Goal: Task Accomplishment & Management: Use online tool/utility

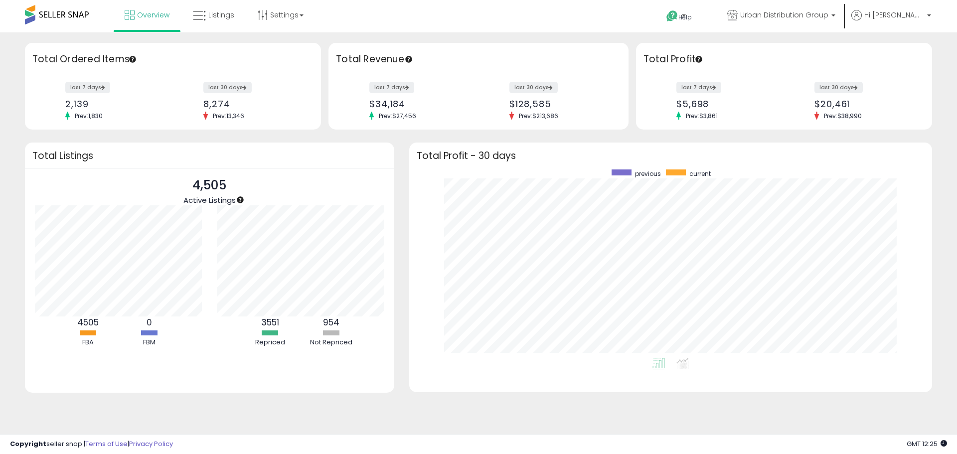
scroll to position [189, 503]
click at [219, 14] on span "Listings" at bounding box center [221, 15] width 26 height 10
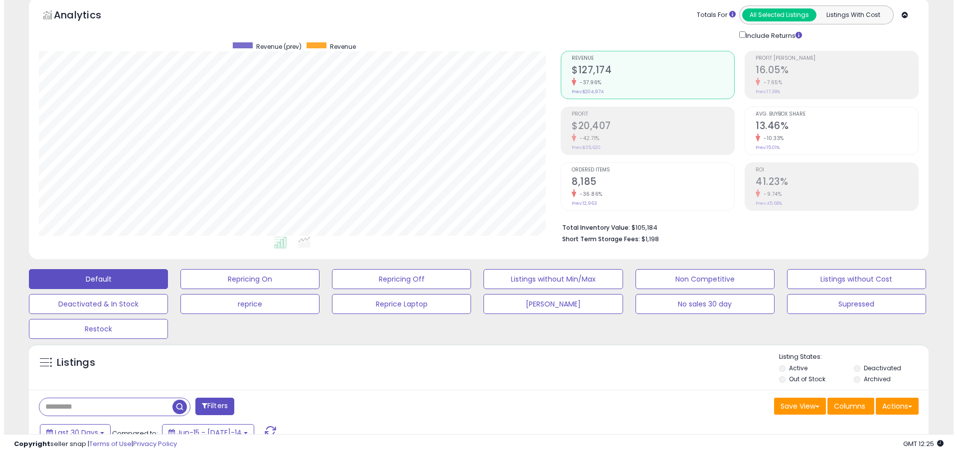
scroll to position [150, 0]
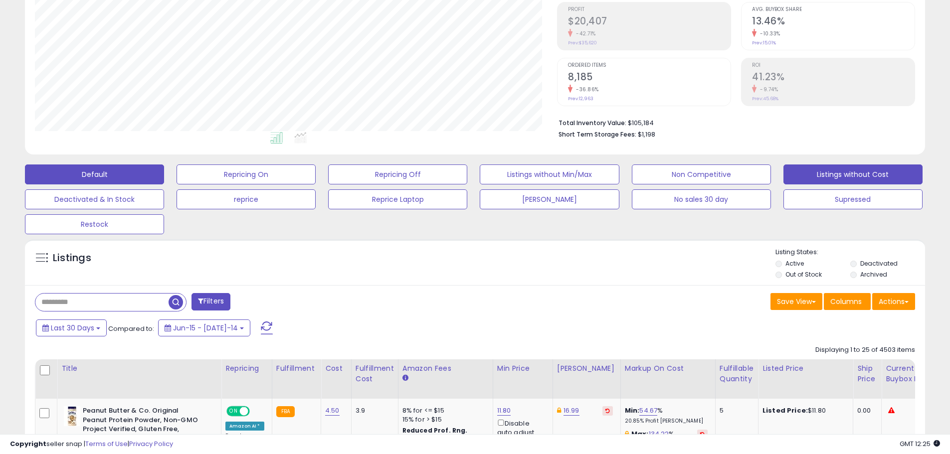
click at [316, 169] on button "Listings without Cost" at bounding box center [246, 175] width 139 height 20
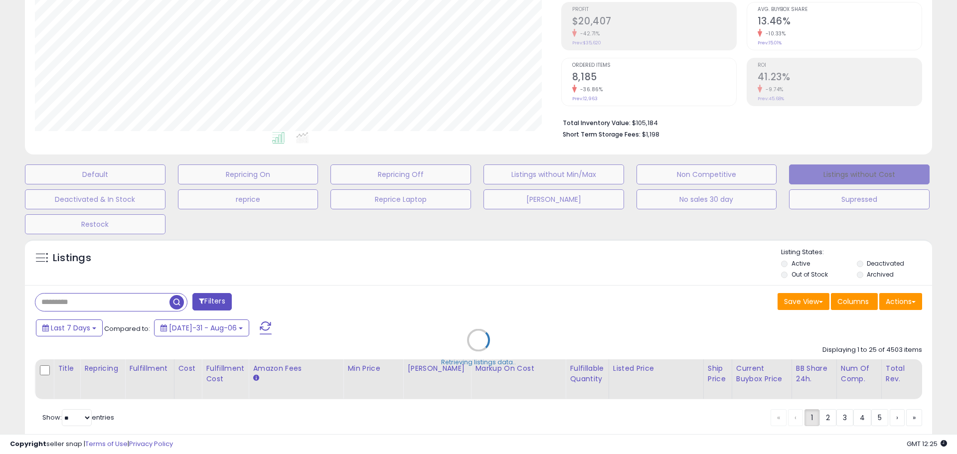
scroll to position [498484, 498162]
select select "**"
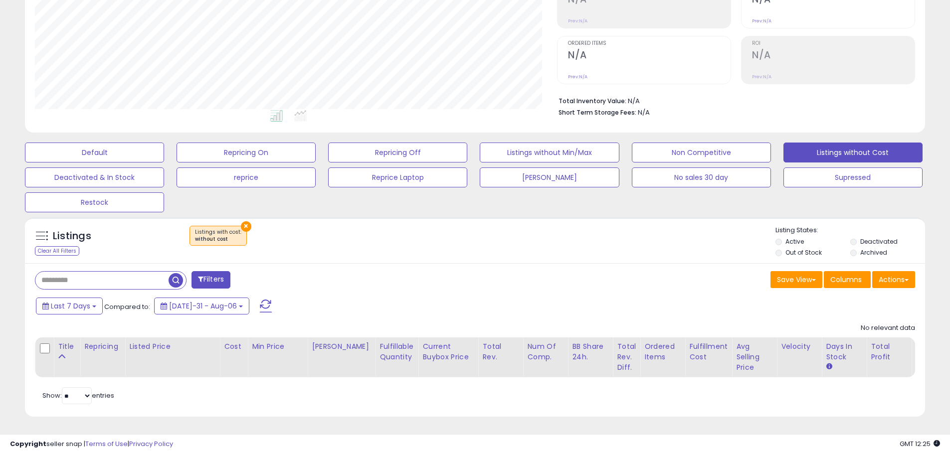
scroll to position [204, 522]
